Goal: Task Accomplishment & Management: Complete application form

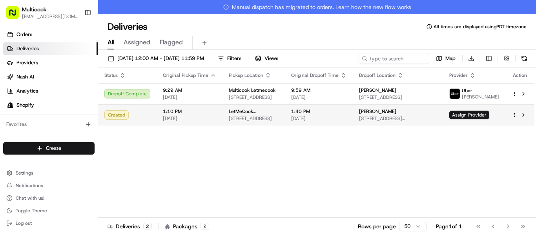
click at [515, 113] on html "Multicook info@multicook.la Toggle Sidebar Orders Deliveries Providers Nash AI …" at bounding box center [268, 117] width 536 height 235
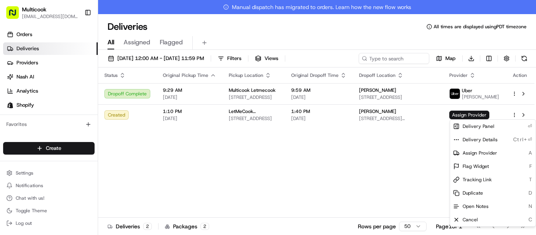
click at [373, 173] on html "Multicook info@multicook.la Toggle Sidebar Orders Deliveries Providers Nash AI …" at bounding box center [268, 117] width 536 height 235
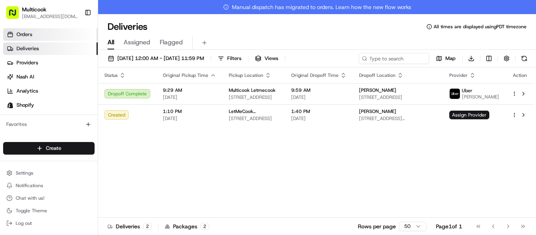
click at [35, 38] on link "Orders" at bounding box center [50, 34] width 95 height 13
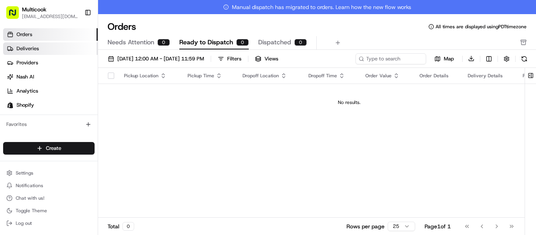
click at [36, 45] on span "Deliveries" at bounding box center [27, 48] width 22 height 7
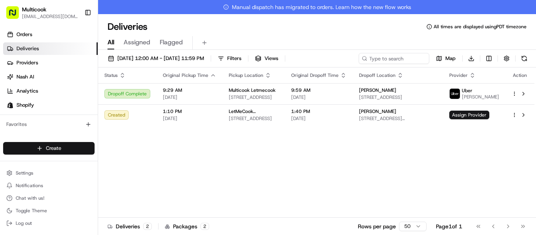
click at [81, 148] on html "Multicook info@multicook.la Toggle Sidebar Orders Deliveries Providers Nash AI …" at bounding box center [268, 117] width 536 height 235
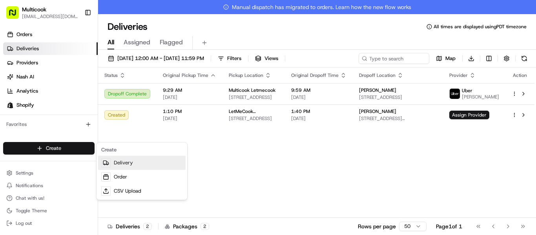
click at [121, 167] on link "Delivery" at bounding box center [142, 163] width 88 height 14
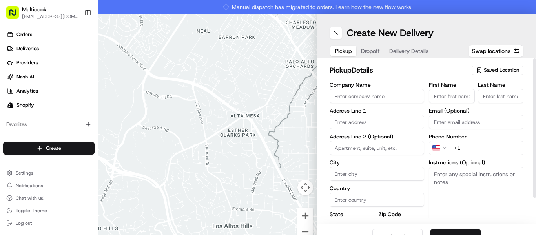
click at [381, 93] on input "Company Name" at bounding box center [377, 96] width 95 height 14
click at [368, 93] on input "Company Name" at bounding box center [377, 96] width 95 height 14
click at [378, 89] on input "Company Name" at bounding box center [377, 96] width 95 height 14
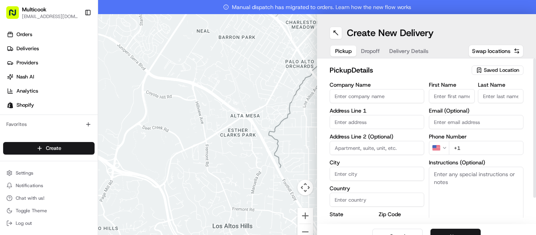
click at [376, 94] on input "Company Name" at bounding box center [377, 96] width 95 height 14
click at [377, 97] on input "Company Name" at bounding box center [377, 96] width 95 height 14
click at [373, 117] on div "Company Name Address Line 1 Address Line 2 (Optional) City Country State Zip Co…" at bounding box center [377, 164] width 95 height 165
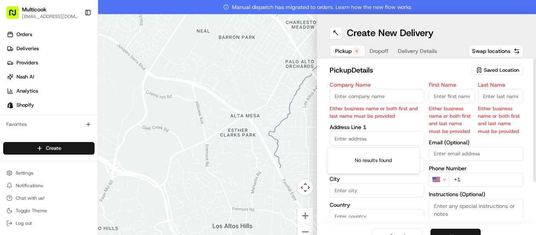
click at [377, 97] on input "Company Name" at bounding box center [377, 96] width 95 height 14
click at [381, 97] on input "Company Name" at bounding box center [377, 96] width 95 height 14
click at [480, 66] on div "Saved Location" at bounding box center [498, 70] width 52 height 9
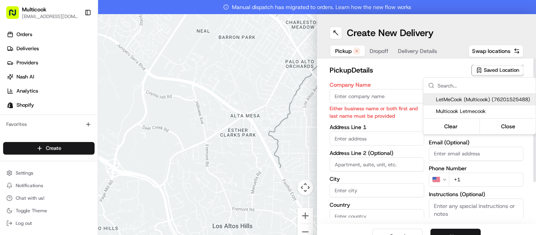
click at [467, 96] on span "LetMeCook (Multicook) (76201525488)" at bounding box center [484, 99] width 97 height 7
type input "LetMeCook (Multicook)"
type input "4364 Woodman Ave"
type input "Los Angeles"
type input "US"
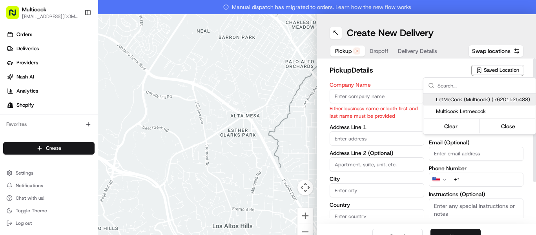
type input "CA"
type input "91423"
type input "Mykola"
type input "Nikityuk"
type input "[EMAIL_ADDRESS][DOMAIN_NAME]"
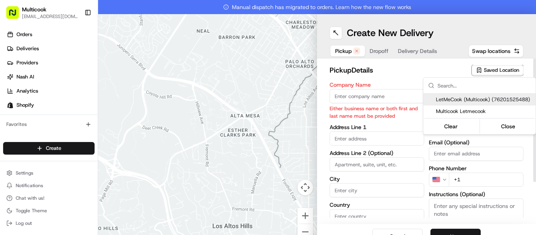
type input "+1 818 245 5354"
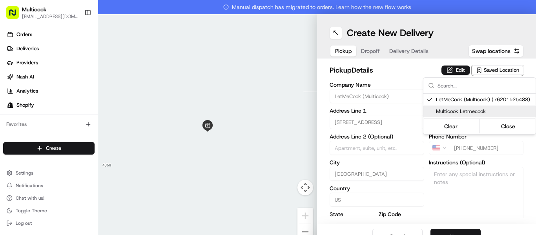
click at [413, 74] on html "Multicook info@multicook.la Toggle Sidebar Orders Deliveries Providers Nash AI …" at bounding box center [268, 117] width 536 height 235
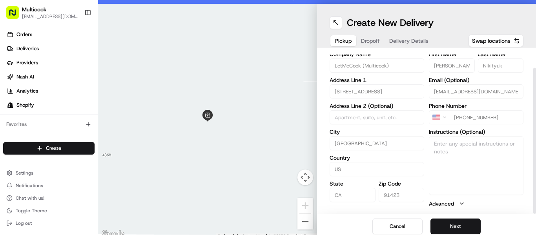
scroll to position [14, 0]
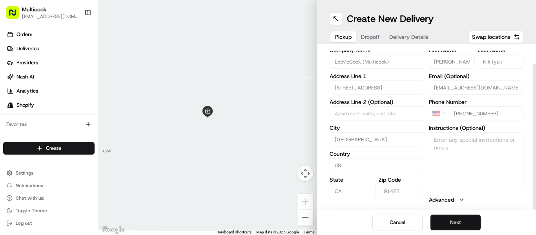
click at [472, 221] on button "Next" at bounding box center [456, 223] width 50 height 16
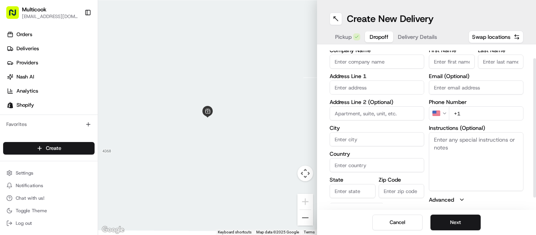
scroll to position [0, 0]
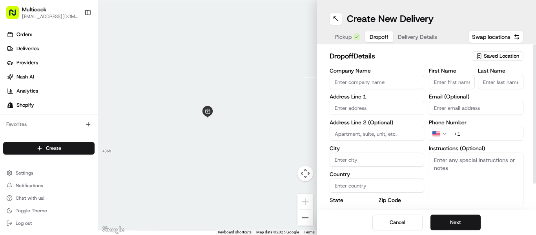
click at [365, 80] on input "Company Name" at bounding box center [377, 82] width 95 height 14
click at [434, 77] on input "First Name" at bounding box center [452, 82] width 46 height 14
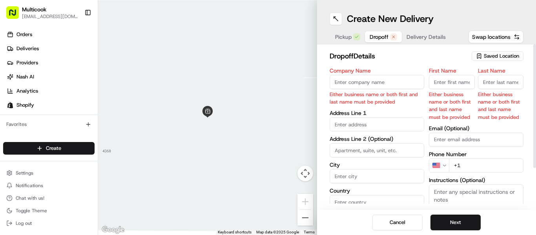
paste input "[PERSON_NAME]"
type input "Mariia"
click at [496, 89] on input "Last Name" at bounding box center [501, 82] width 46 height 14
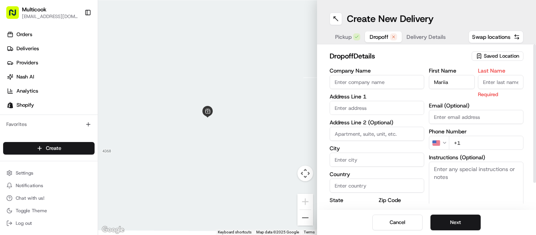
paste input "[PERSON_NAME]"
drag, startPoint x: 489, startPoint y: 85, endPoint x: 469, endPoint y: 78, distance: 20.7
click at [469, 78] on div "First Name Mariia Last Name Mariia Zborovska Required" at bounding box center [476, 83] width 95 height 30
type input "Zborovska"
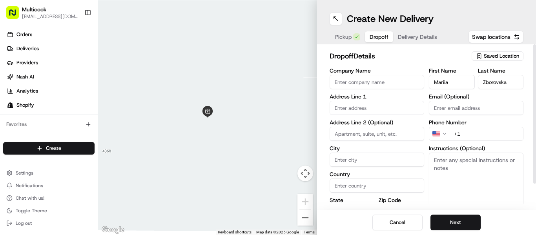
click at [382, 110] on input "text" at bounding box center [377, 108] width 95 height 14
paste input "1850 South Bundy Drive 8 Los Angeles, CA 90025"
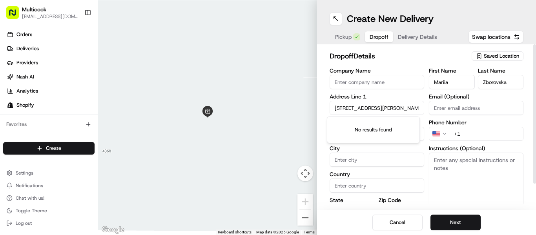
scroll to position [0, 37]
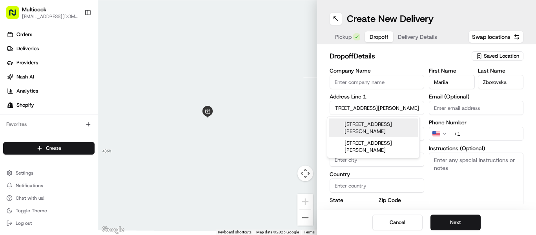
click at [387, 128] on div "1850 South Bundy Drive #8, Los Angeles, CA 90025" at bounding box center [373, 128] width 89 height 19
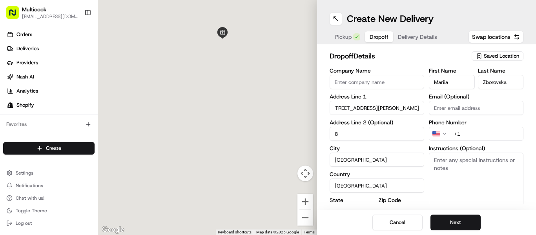
type input "[STREET_ADDRESS][PERSON_NAME]"
type input "8"
type input "Los Angeles"
type input "United States"
type input "CA"
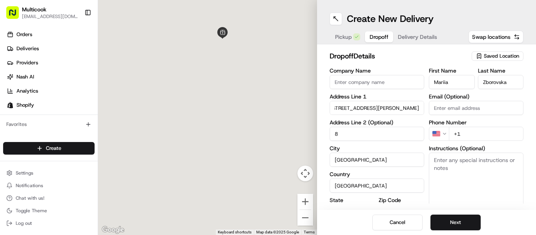
type input "90025"
type input "1850 South Bundy Drive"
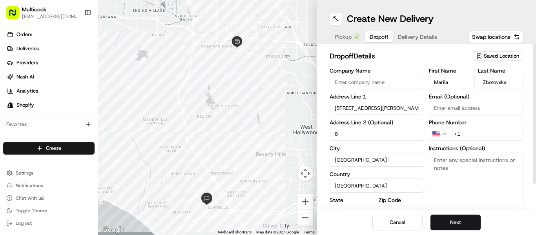
click at [463, 134] on input "+1" at bounding box center [486, 134] width 75 height 14
paste input "747 474 1339"
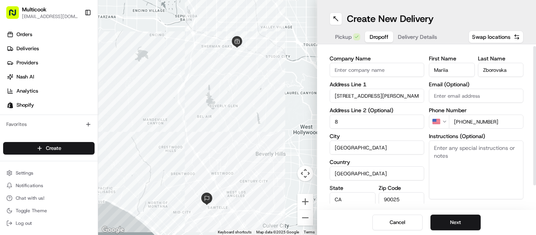
scroll to position [29, 0]
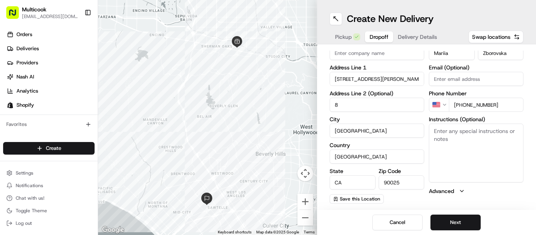
type input "+1 747 474 1339"
click at [443, 221] on button "Next" at bounding box center [456, 223] width 50 height 16
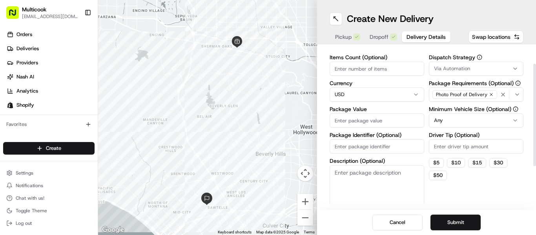
click at [365, 68] on input "Items Count (Optional)" at bounding box center [377, 69] width 95 height 14
type input "2"
click at [370, 116] on input "Package Value" at bounding box center [377, 120] width 95 height 14
type input "74"
click at [463, 199] on div "Dispatch Strategy Via Automation Package Requirements (Optional) Photo Proof of…" at bounding box center [476, 132] width 95 height 155
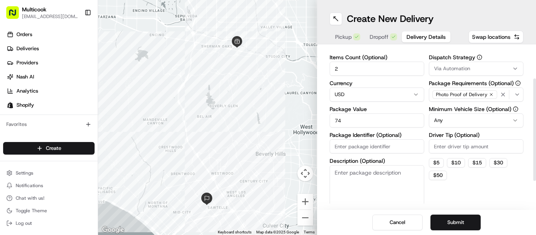
scroll to position [94, 0]
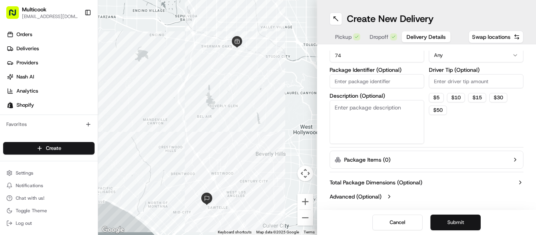
click at [437, 224] on button "Submit" at bounding box center [456, 223] width 50 height 16
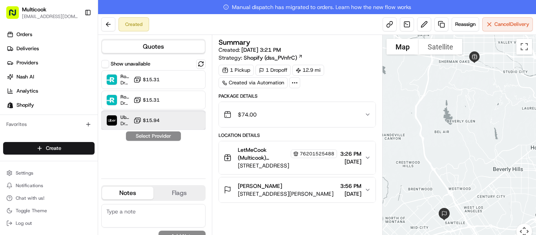
click at [189, 127] on div "Uber Dropoff ETA 1 hour $15.94" at bounding box center [153, 120] width 104 height 19
click at [172, 135] on button "Assign Provider" at bounding box center [154, 136] width 56 height 9
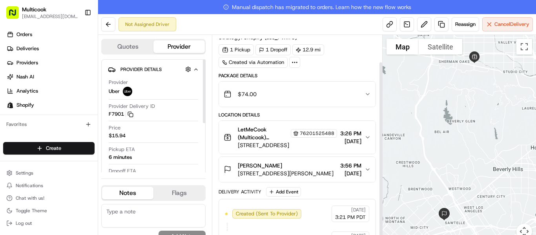
scroll to position [30, 0]
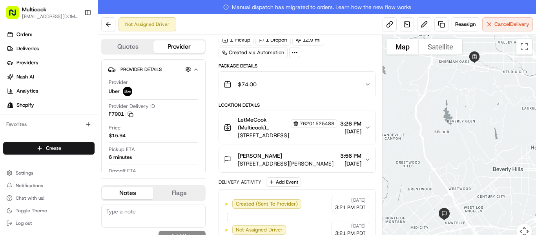
click at [368, 155] on button "Mariia Zborovska 1850 S Bundy Dr #8, Los Angeles, CA 90025, USA 3:56 PM 08/22/2…" at bounding box center [297, 159] width 157 height 25
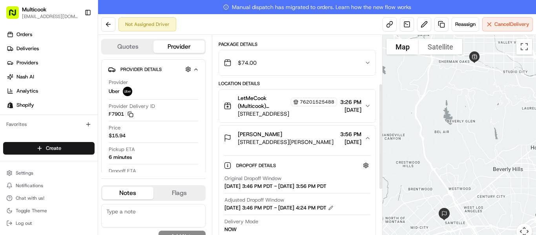
scroll to position [0, 0]
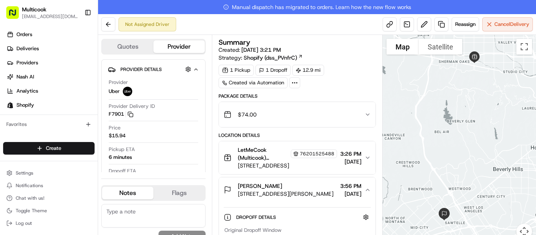
click at [365, 126] on button "$74.00" at bounding box center [297, 114] width 157 height 25
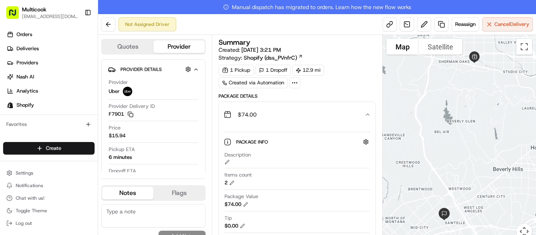
click at [373, 109] on button "$74.00" at bounding box center [297, 114] width 157 height 25
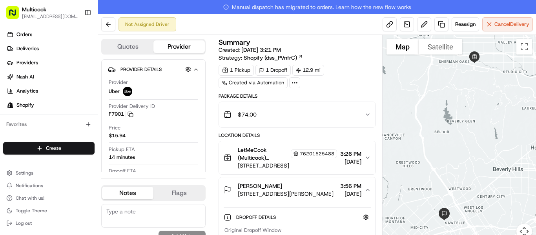
click at [368, 191] on icon "button" at bounding box center [368, 190] width 6 height 6
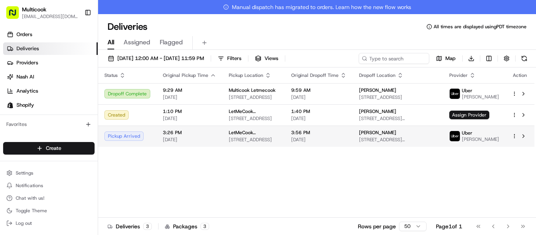
click at [202, 130] on span "3:26 PM" at bounding box center [189, 133] width 53 height 6
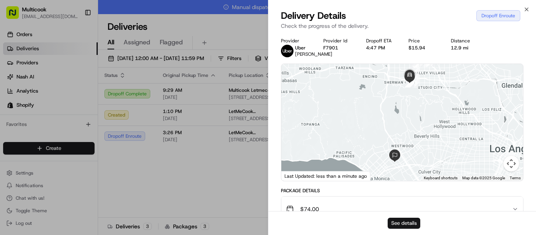
click at [403, 221] on button "See details" at bounding box center [404, 223] width 33 height 11
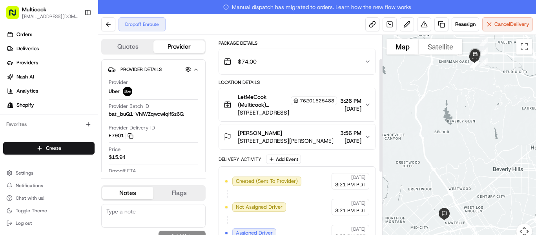
scroll to position [39, 0]
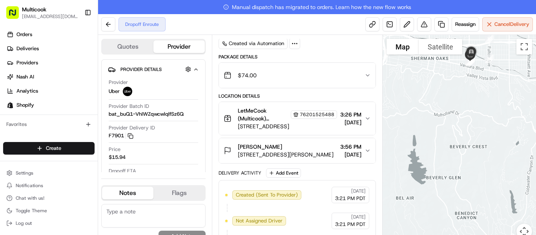
drag, startPoint x: 477, startPoint y: 109, endPoint x: 475, endPoint y: 157, distance: 48.7
click at [475, 157] on div at bounding box center [460, 142] width 154 height 214
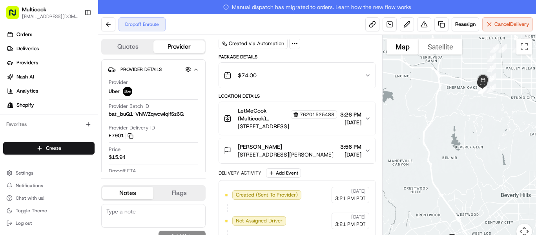
drag, startPoint x: 472, startPoint y: 157, endPoint x: 481, endPoint y: 134, distance: 25.4
click at [481, 134] on div at bounding box center [460, 142] width 154 height 214
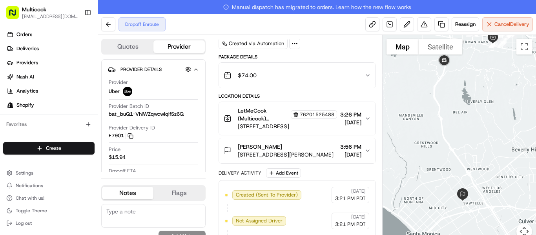
drag, startPoint x: 433, startPoint y: 149, endPoint x: 444, endPoint y: 103, distance: 47.6
click at [444, 103] on div at bounding box center [460, 142] width 154 height 214
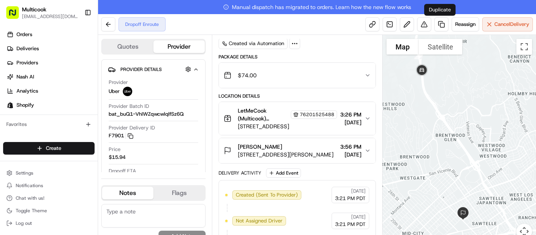
drag, startPoint x: 446, startPoint y: 168, endPoint x: 450, endPoint y: 21, distance: 146.9
click at [450, 21] on div "Dropoff Enroute Reassign Cancel Delivery Quotes Provider Provider Details Hidde…" at bounding box center [317, 124] width 438 height 221
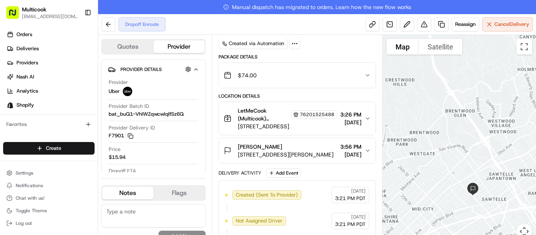
drag, startPoint x: 439, startPoint y: 137, endPoint x: 450, endPoint y: 111, distance: 27.9
click at [450, 111] on div at bounding box center [460, 142] width 154 height 214
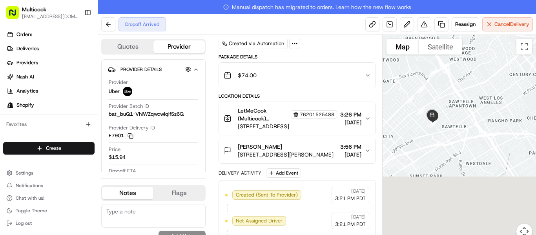
drag, startPoint x: 483, startPoint y: 179, endPoint x: 434, endPoint y: 82, distance: 108.7
click at [434, 82] on div at bounding box center [460, 142] width 154 height 214
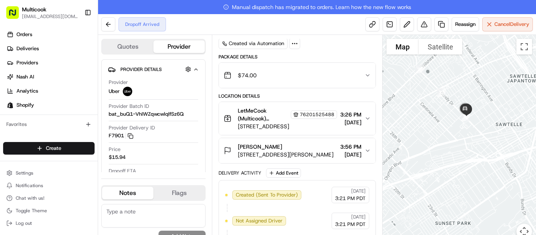
drag, startPoint x: 441, startPoint y: 96, endPoint x: 498, endPoint y: 108, distance: 58.6
click at [498, 108] on div at bounding box center [460, 142] width 154 height 214
click at [505, 141] on div at bounding box center [460, 142] width 154 height 214
